Goal: Task Accomplishment & Management: Manage account settings

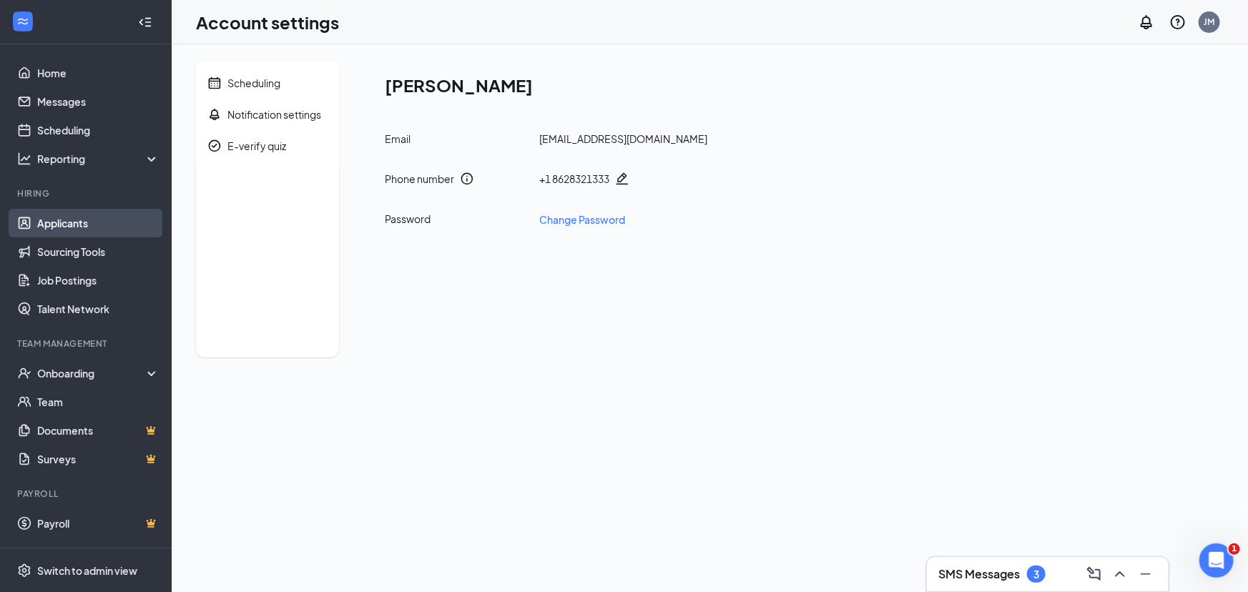
click at [81, 222] on link "Applicants" at bounding box center [98, 223] width 122 height 29
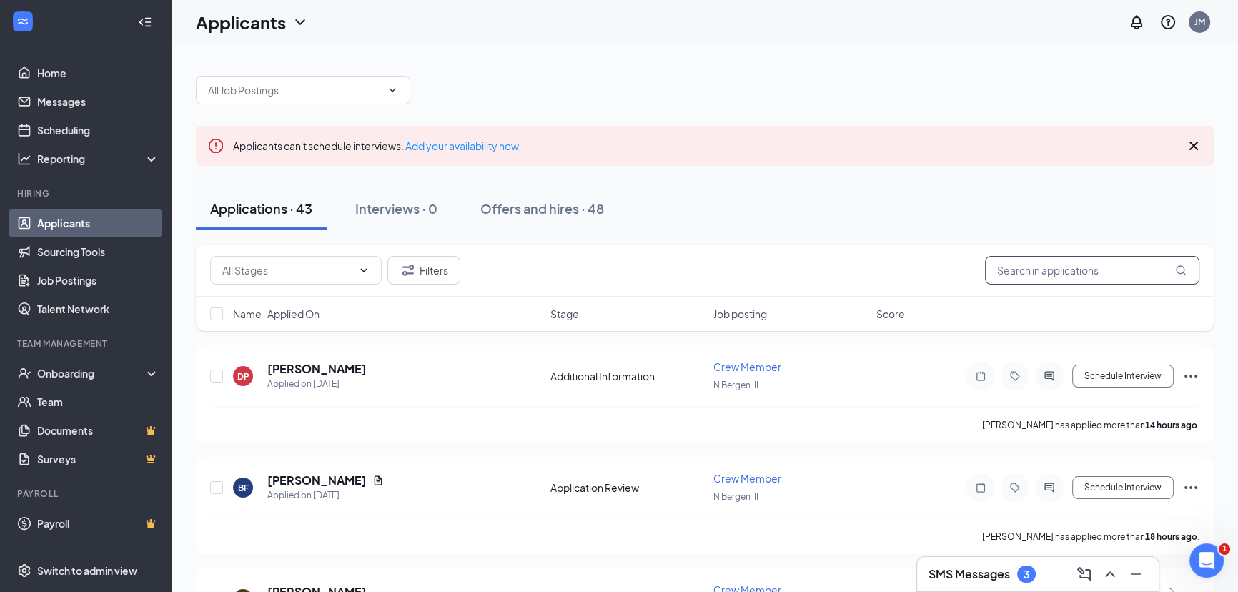
click at [1088, 277] on input "text" at bounding box center [1092, 270] width 214 height 29
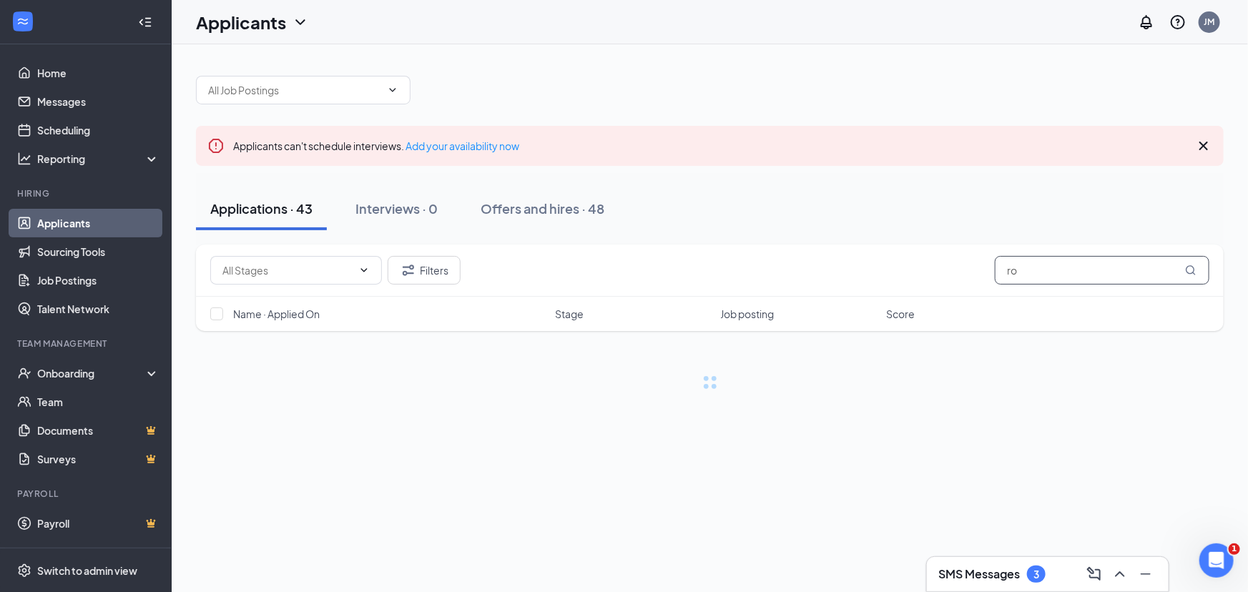
click at [1076, 270] on input "ro" at bounding box center [1102, 270] width 214 height 29
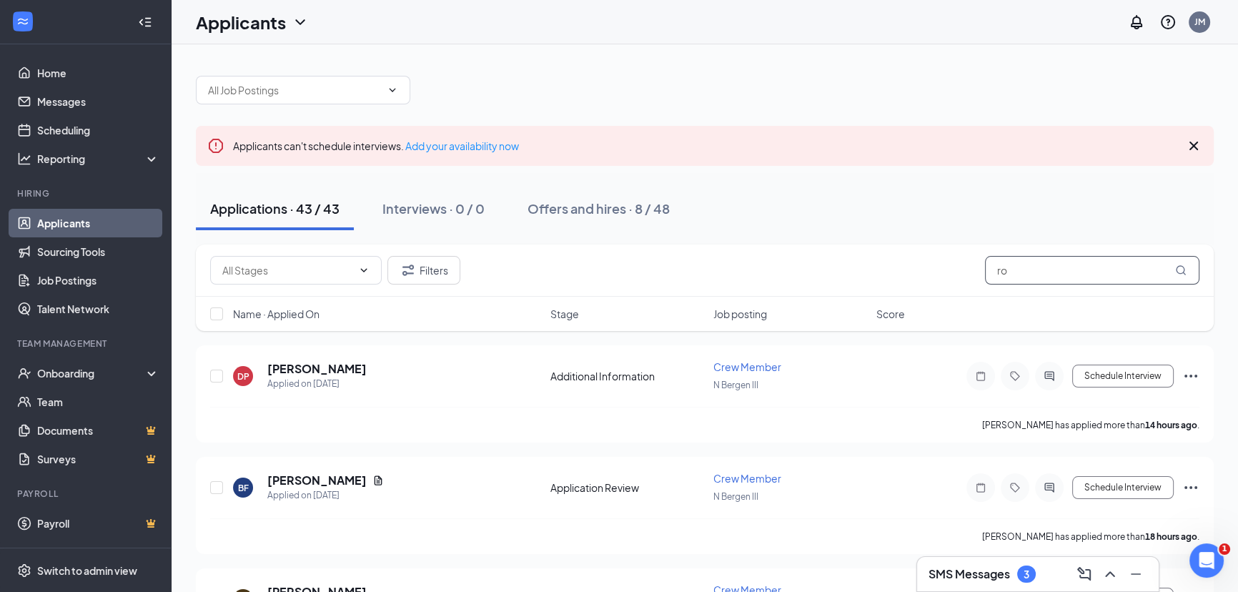
type input "rob"
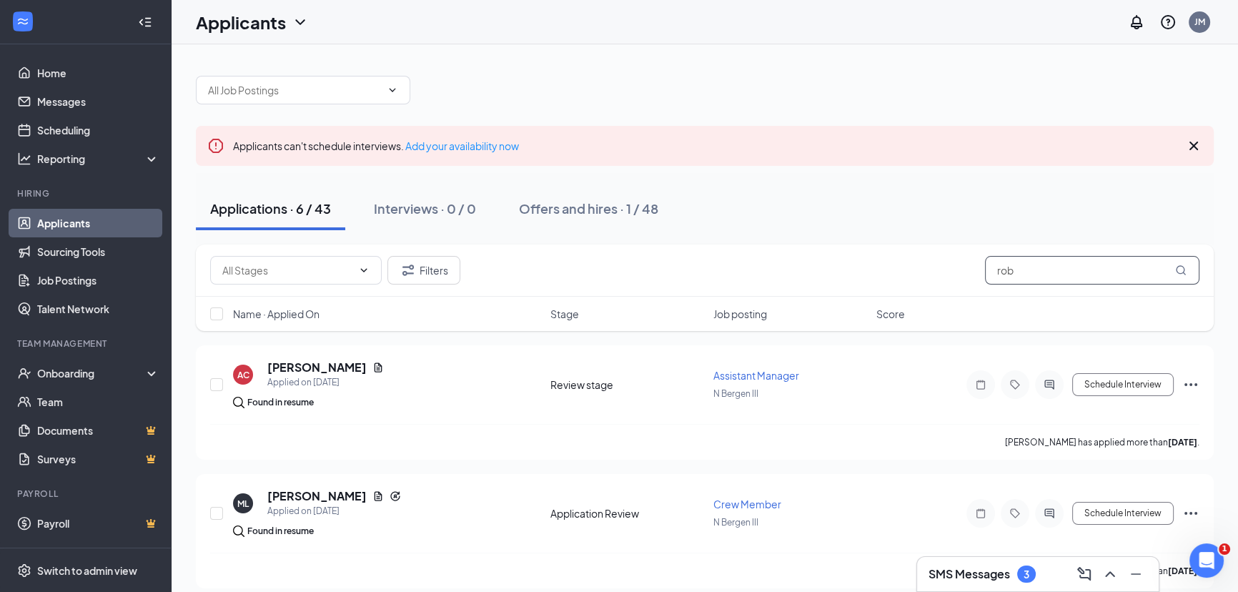
drag, startPoint x: 1038, startPoint y: 274, endPoint x: 965, endPoint y: 293, distance: 75.4
click at [965, 293] on div "Filters rob" at bounding box center [705, 271] width 1018 height 52
